Goal: Navigation & Orientation: Find specific page/section

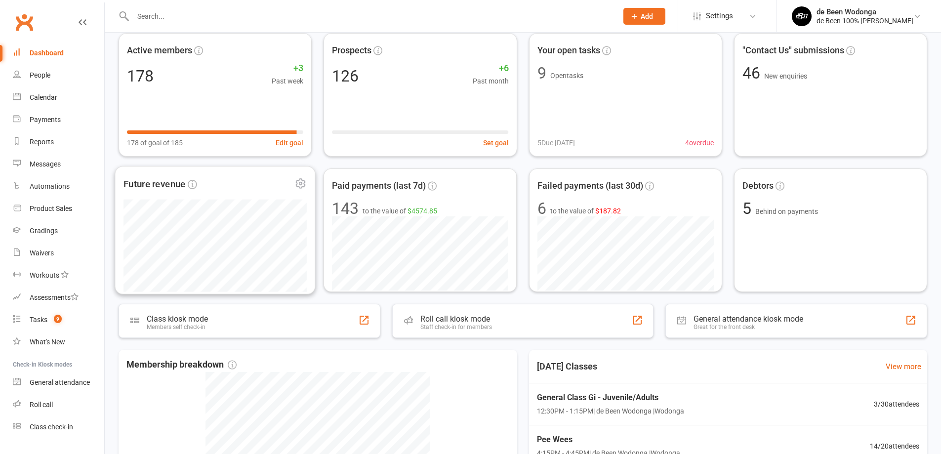
scroll to position [48, 0]
click at [48, 74] on div "People" at bounding box center [40, 75] width 21 height 8
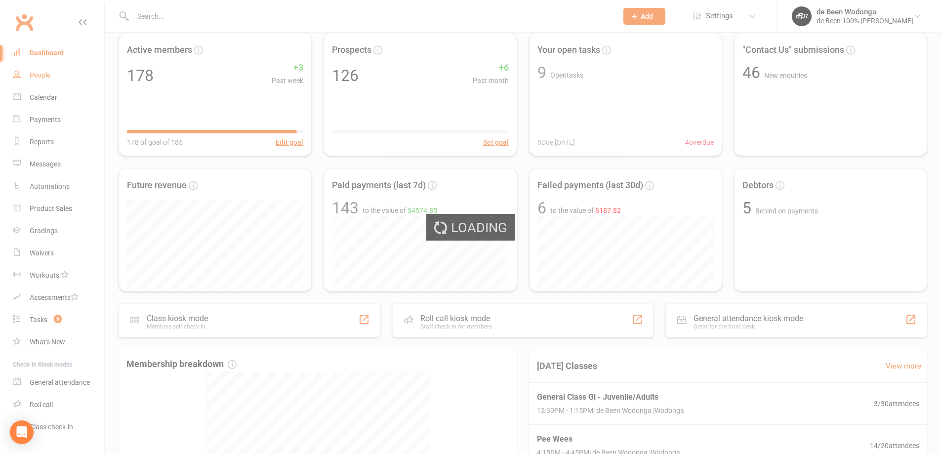
select select "100"
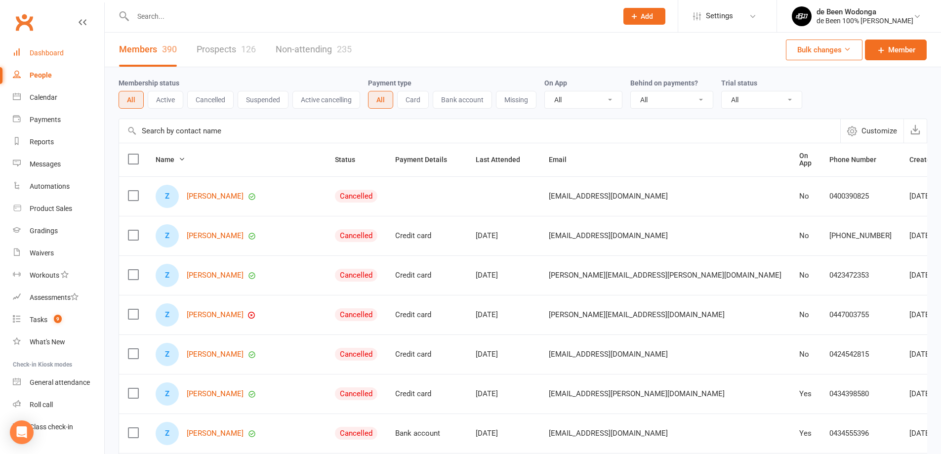
click at [34, 42] on link "Dashboard" at bounding box center [58, 53] width 91 height 22
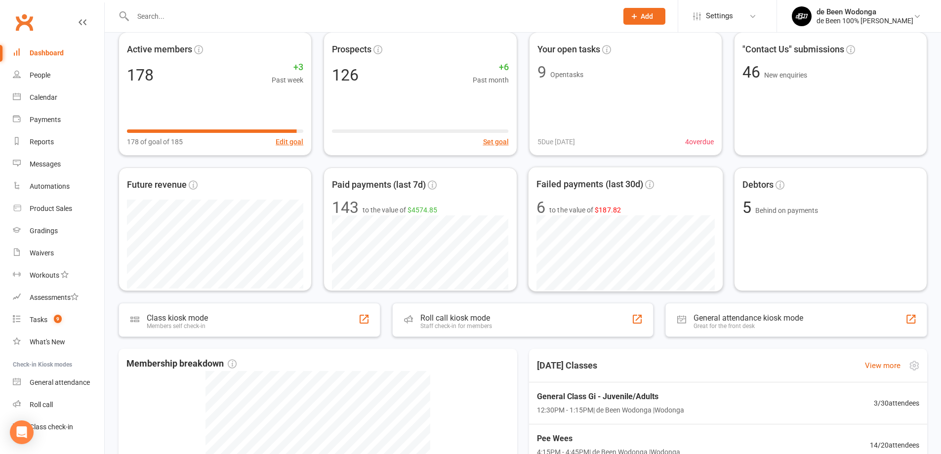
scroll to position [49, 0]
click at [858, 393] on div "General Class Gi - Juvenile/Adults 12:30PM - 1:15PM | de Been Wodonga | Wodonga…" at bounding box center [727, 402] width 409 height 42
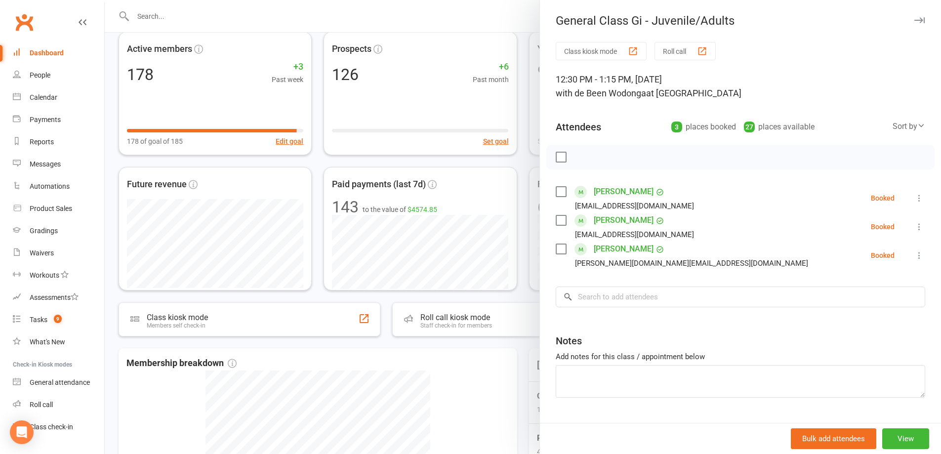
click at [526, 164] on div at bounding box center [523, 227] width 836 height 454
